Goal: Task Accomplishment & Management: Use online tool/utility

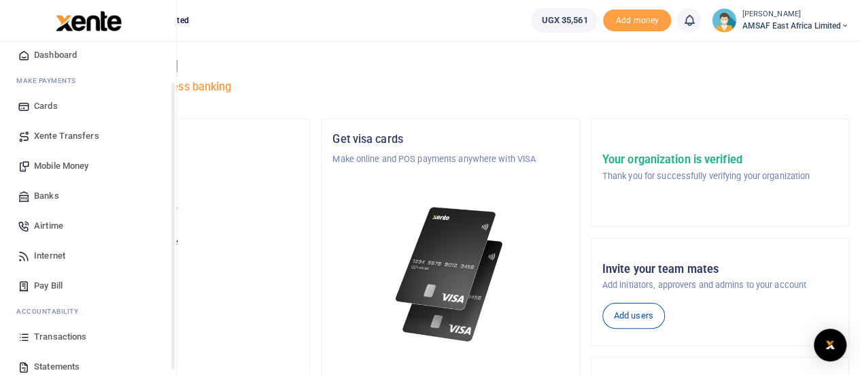
scroll to position [110, 0]
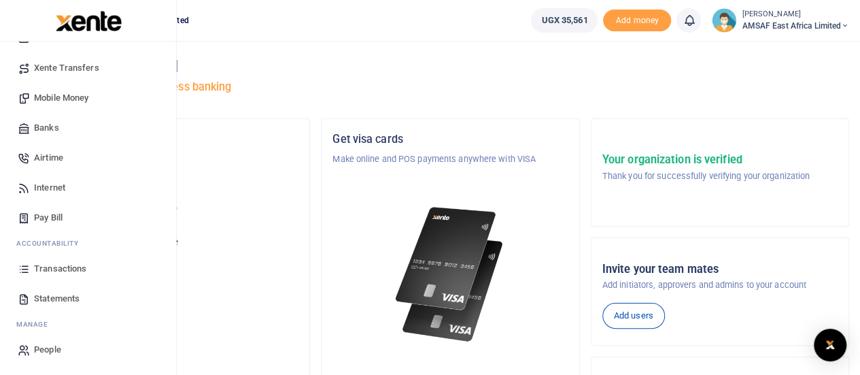
click at [60, 267] on span "Transactions" at bounding box center [60, 269] width 52 height 14
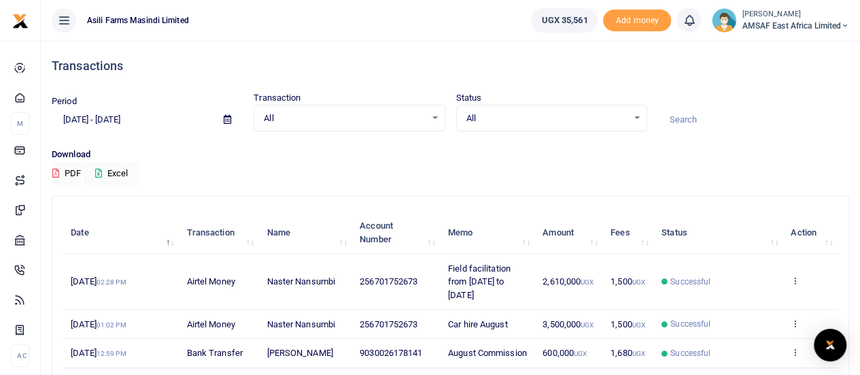
click at [226, 116] on icon at bounding box center [227, 119] width 7 height 9
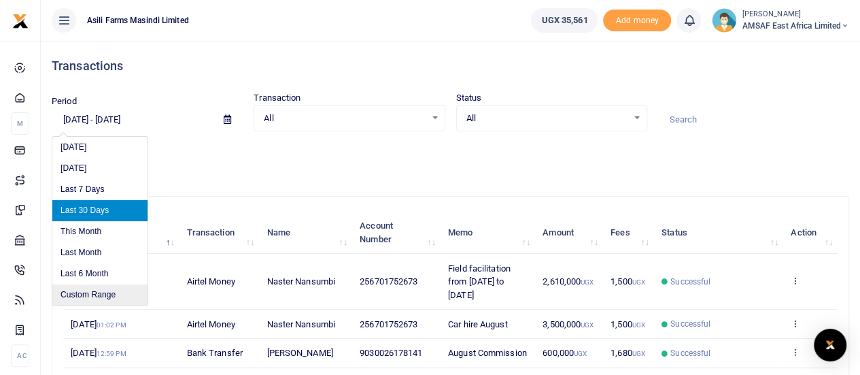
click at [116, 293] on li "Custom Range" at bounding box center [99, 294] width 95 height 21
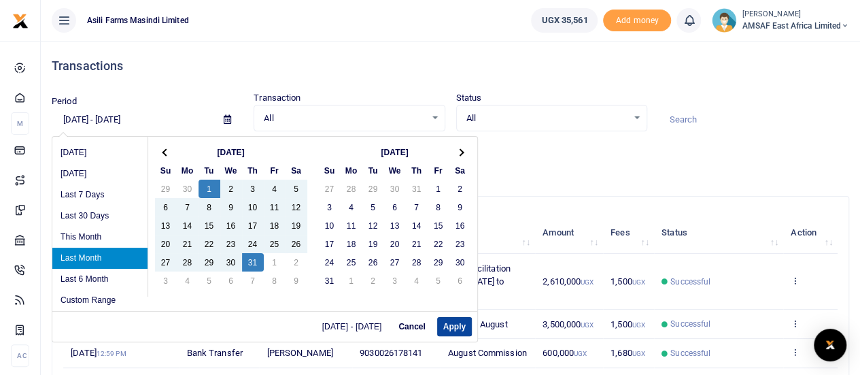
click at [459, 318] on button "Apply" at bounding box center [454, 326] width 35 height 19
type input "07/01/2025 - 07/31/2025"
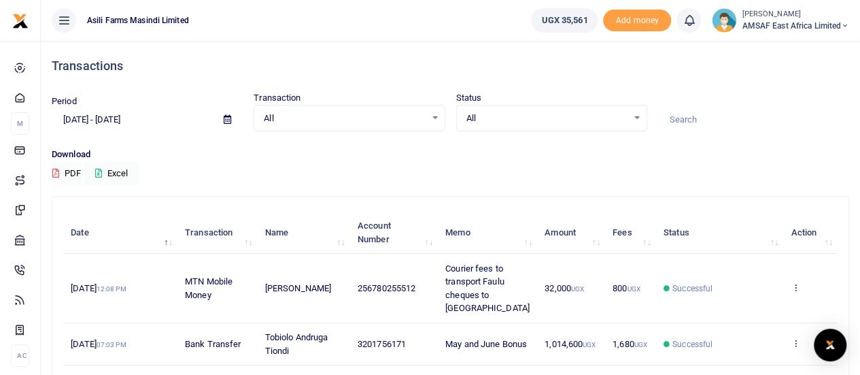
click at [67, 174] on button "PDF" at bounding box center [67, 173] width 30 height 23
